Goal: Find specific page/section: Find specific page/section

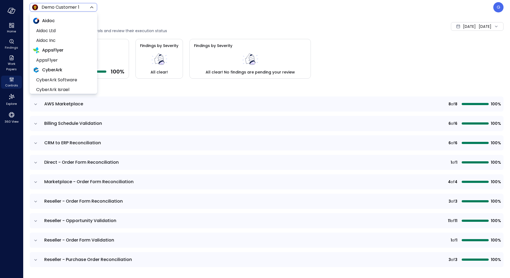
click at [70, 10] on body "Home Findings Work Papers Controls Explore 360 View Demo Customer 1 ***** ​ G C…" at bounding box center [255, 139] width 510 height 278
click at [56, 26] on li "Wiz US" at bounding box center [63, 31] width 61 height 10
type input "******"
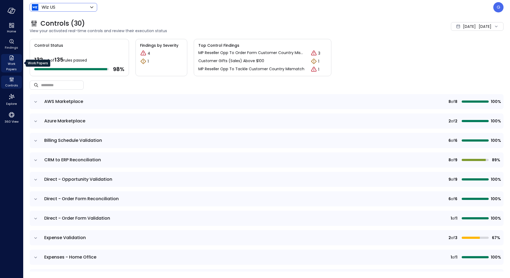
click at [8, 62] on span "Work Papers" at bounding box center [11, 66] width 16 height 11
